Goal: Information Seeking & Learning: Find specific fact

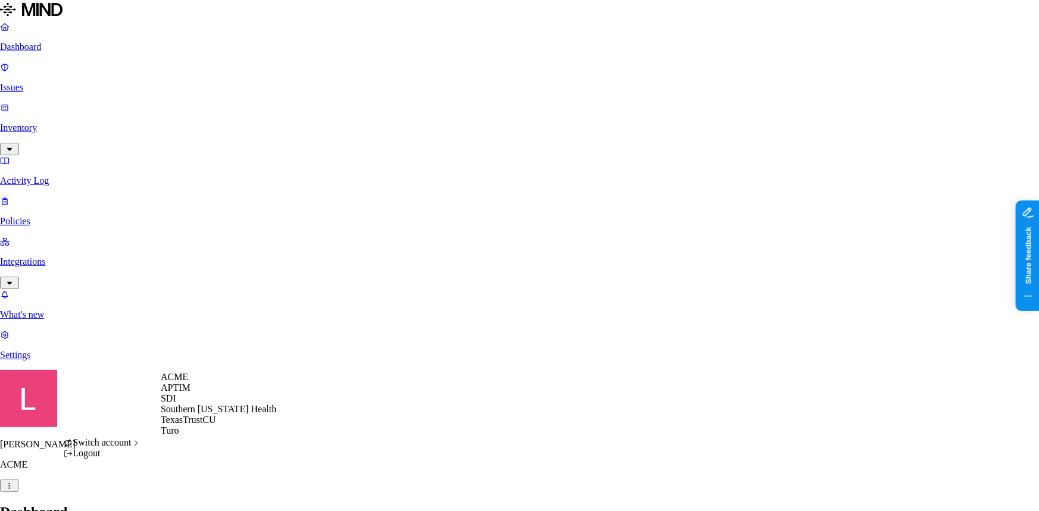
click at [233, 414] on span "Southern [US_STATE] Health" at bounding box center [218, 409] width 115 height 10
